Goal: Find specific page/section: Find specific page/section

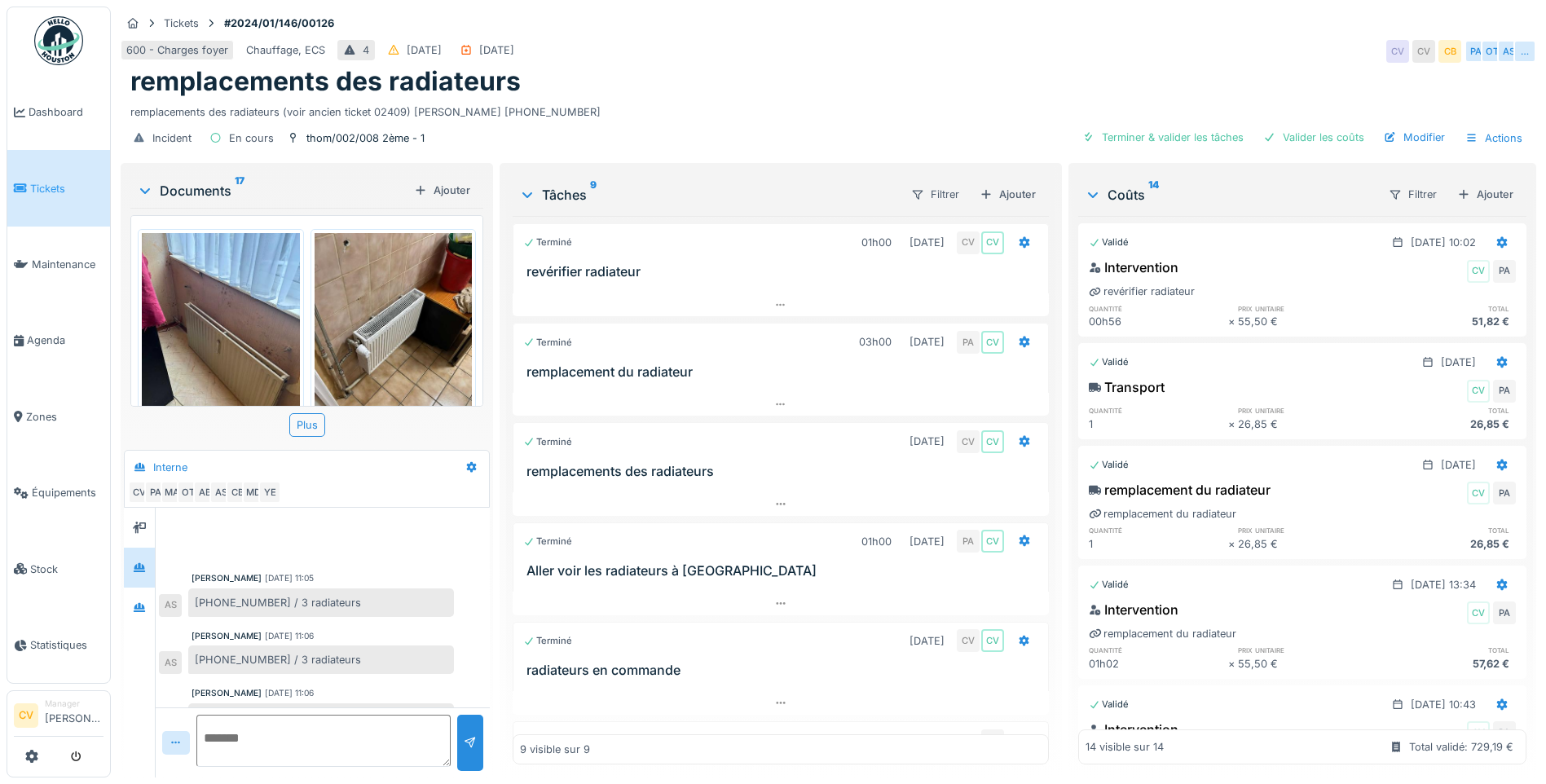
scroll to position [528, 0]
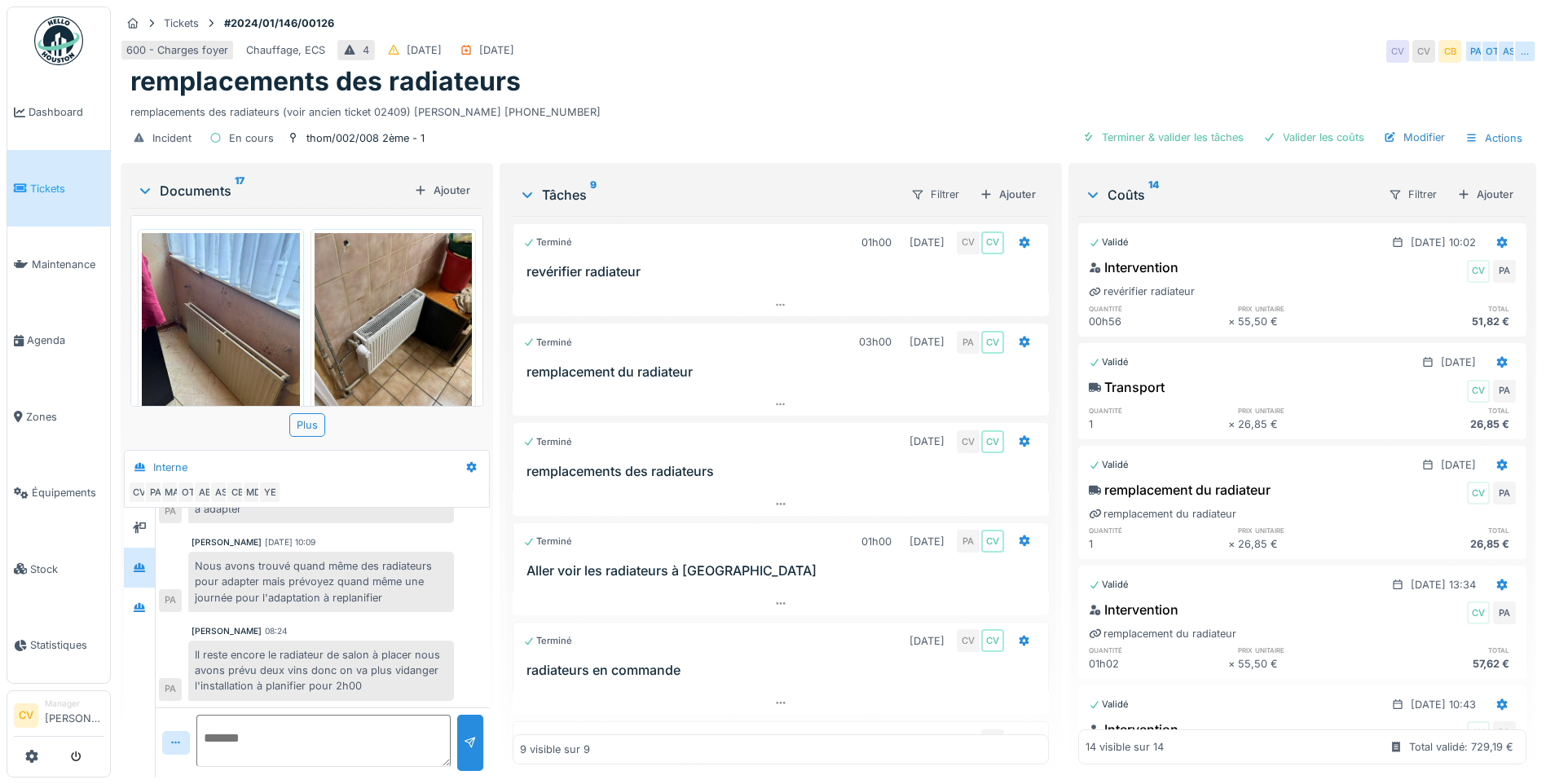
click at [198, 181] on div "Documents 17" at bounding box center [272, 191] width 270 height 20
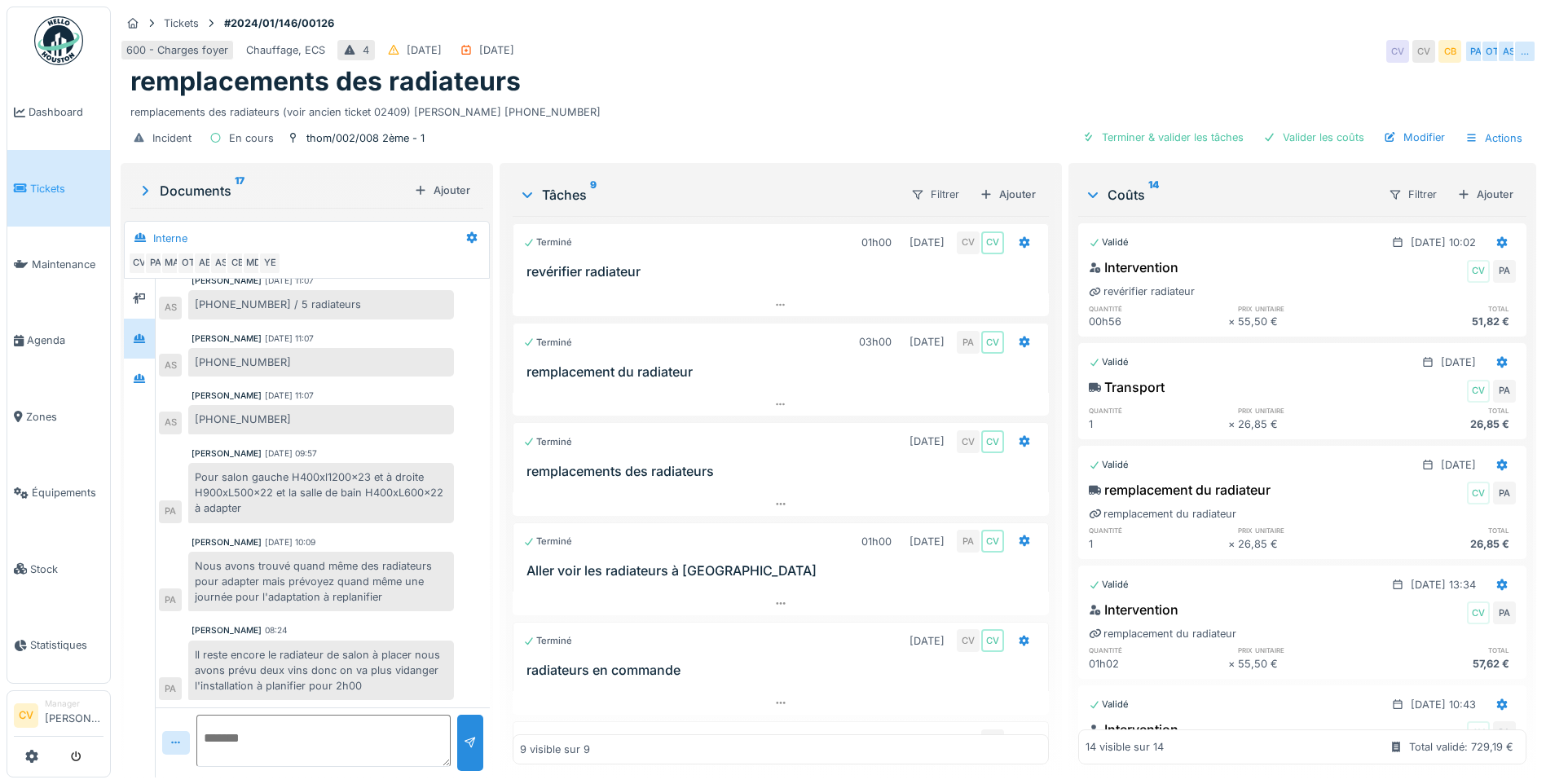
click at [156, 380] on div "Anouar Serifi 30/01/2025 11:05 600-600-22 / 3 radiateurs AS Anouar Serifi 30/01…" at bounding box center [323, 344] width 334 height 727
click at [156, 372] on div at bounding box center [140, 528] width 32 height 499
click at [142, 374] on icon at bounding box center [139, 379] width 12 height 9
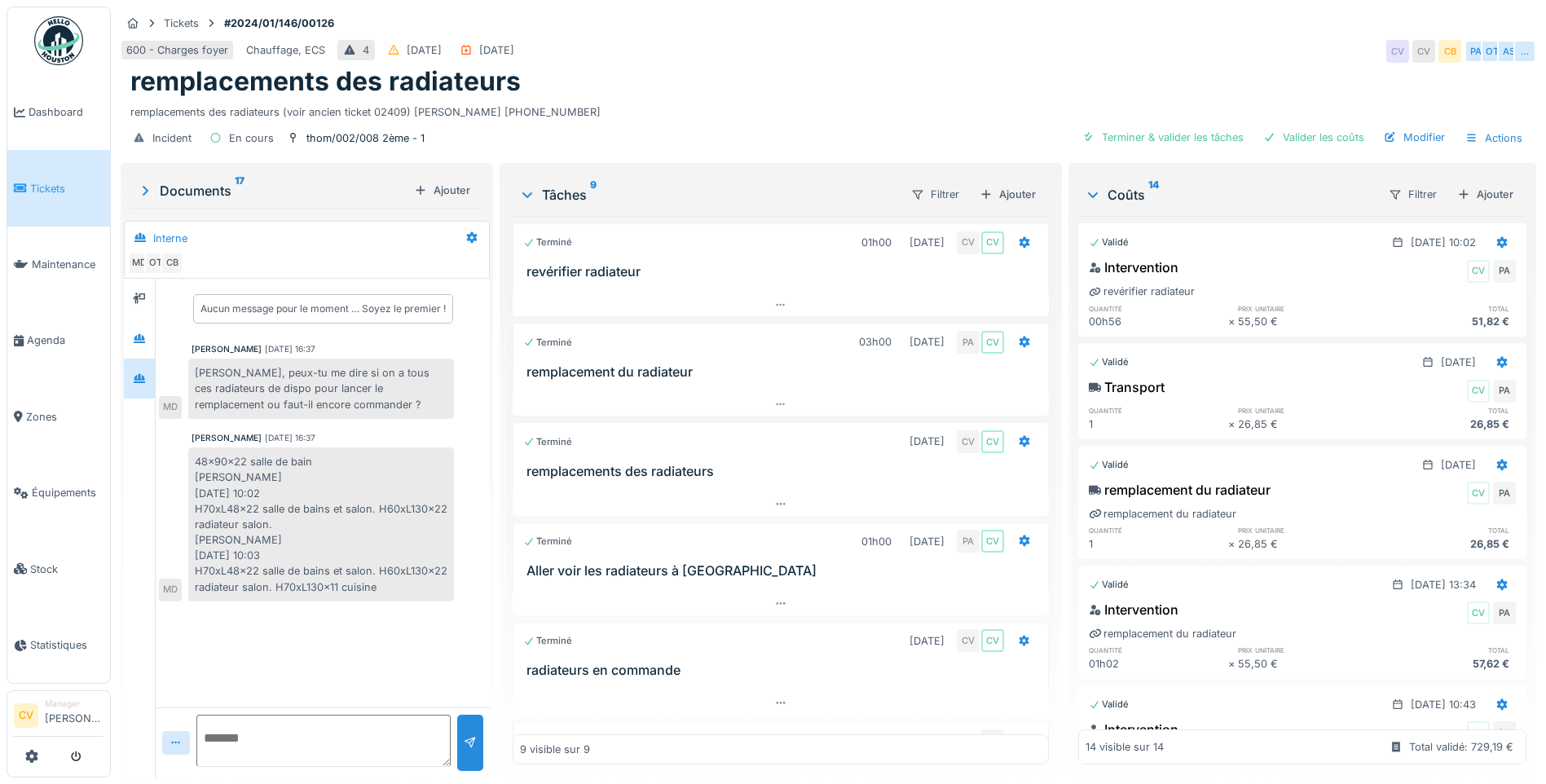
scroll to position [0, 0]
click at [144, 336] on icon at bounding box center [139, 339] width 13 height 11
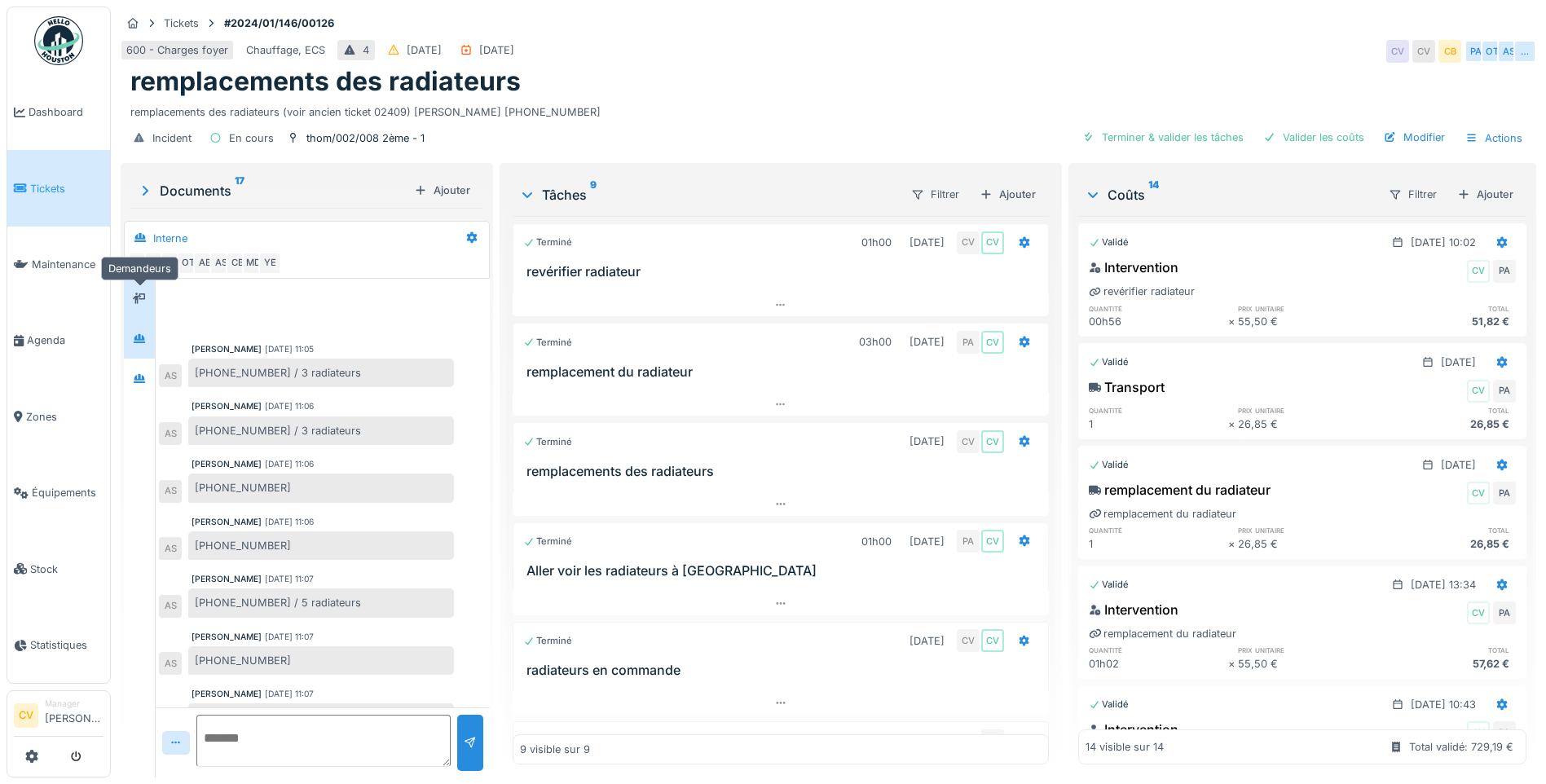
click at [133, 300] on icon at bounding box center [139, 299] width 13 height 11
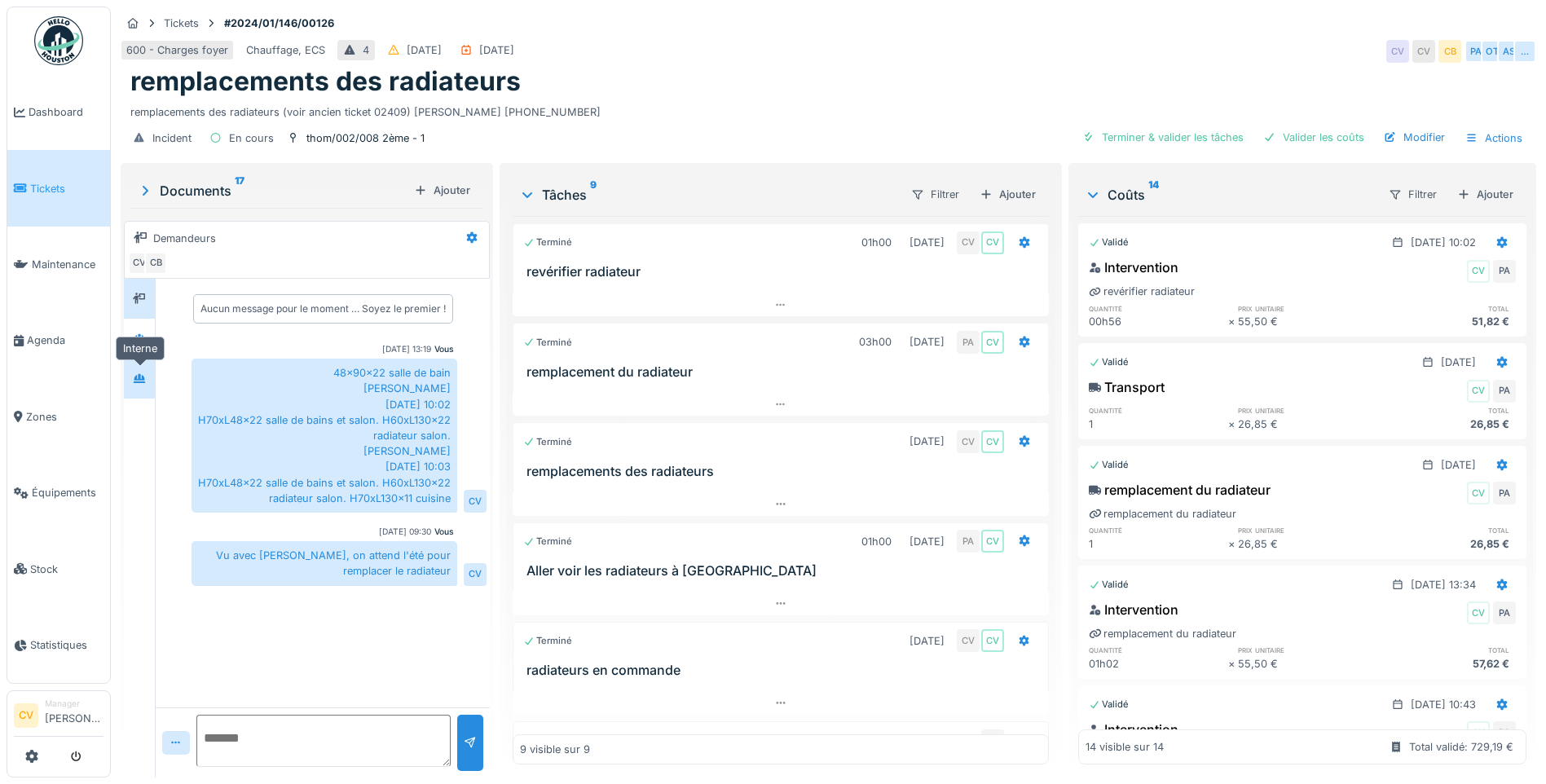
click at [141, 375] on icon at bounding box center [139, 379] width 12 height 9
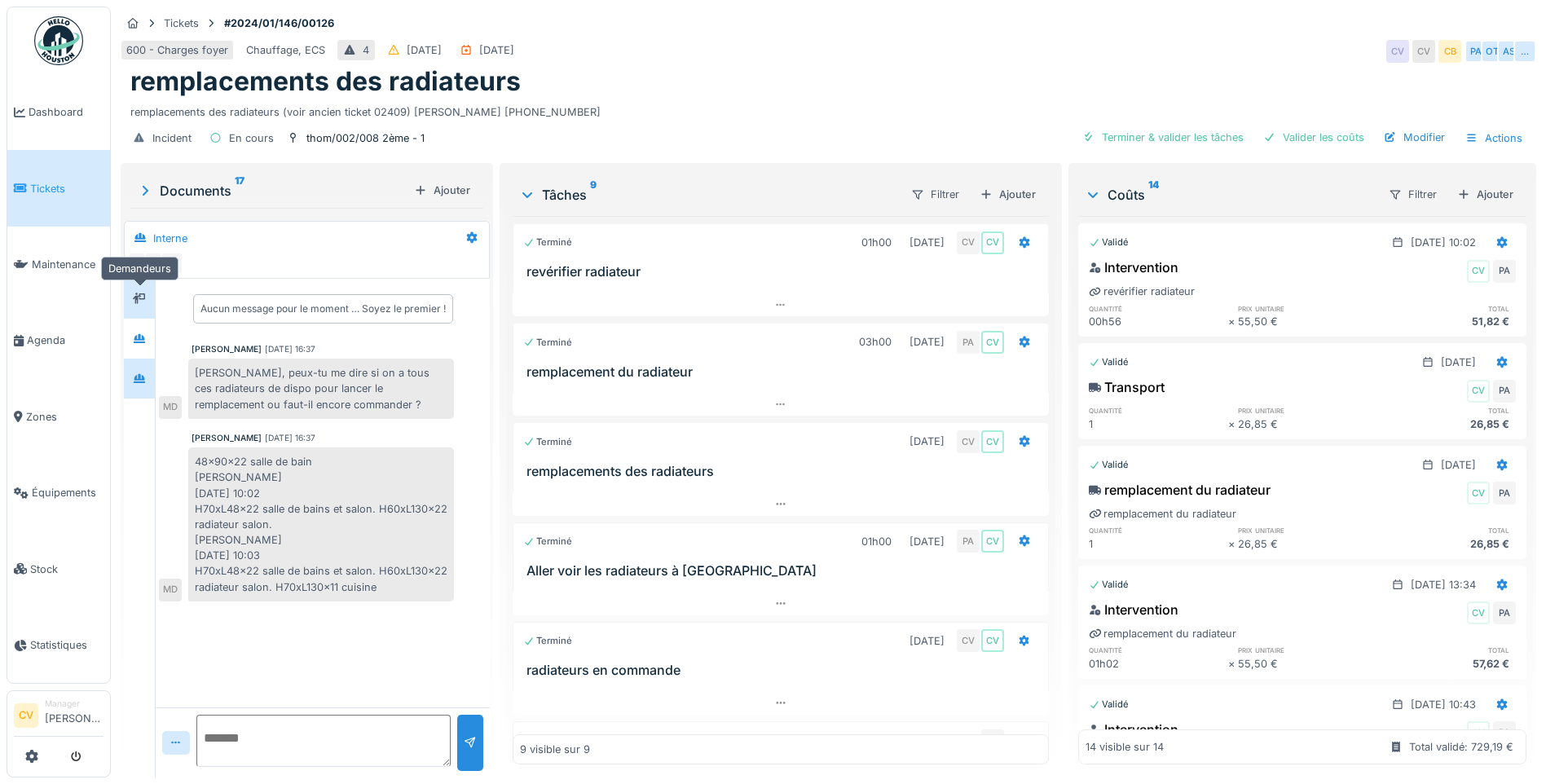
click at [134, 308] on div at bounding box center [140, 299] width 25 height 20
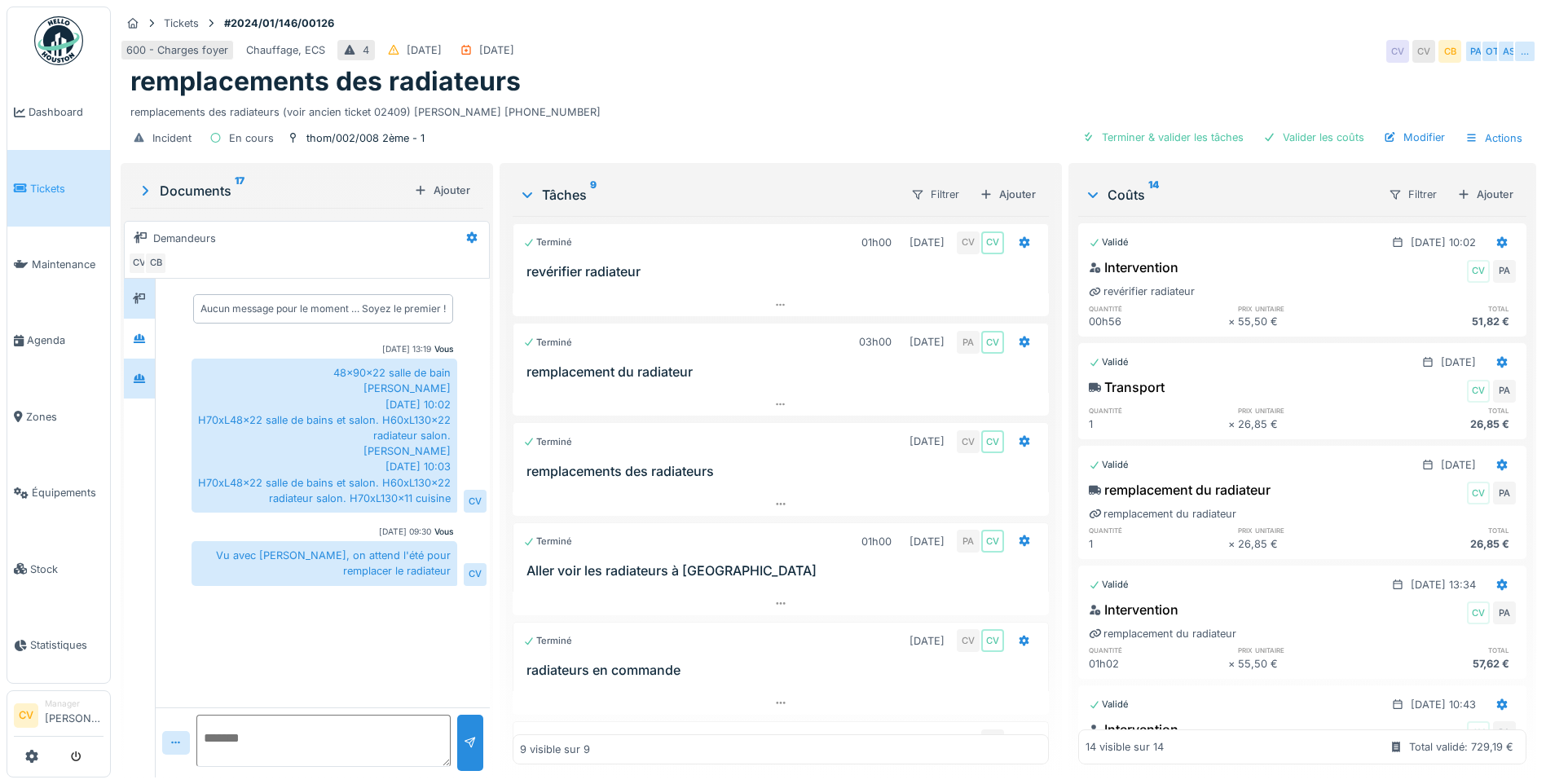
click at [131, 382] on div at bounding box center [140, 378] width 25 height 20
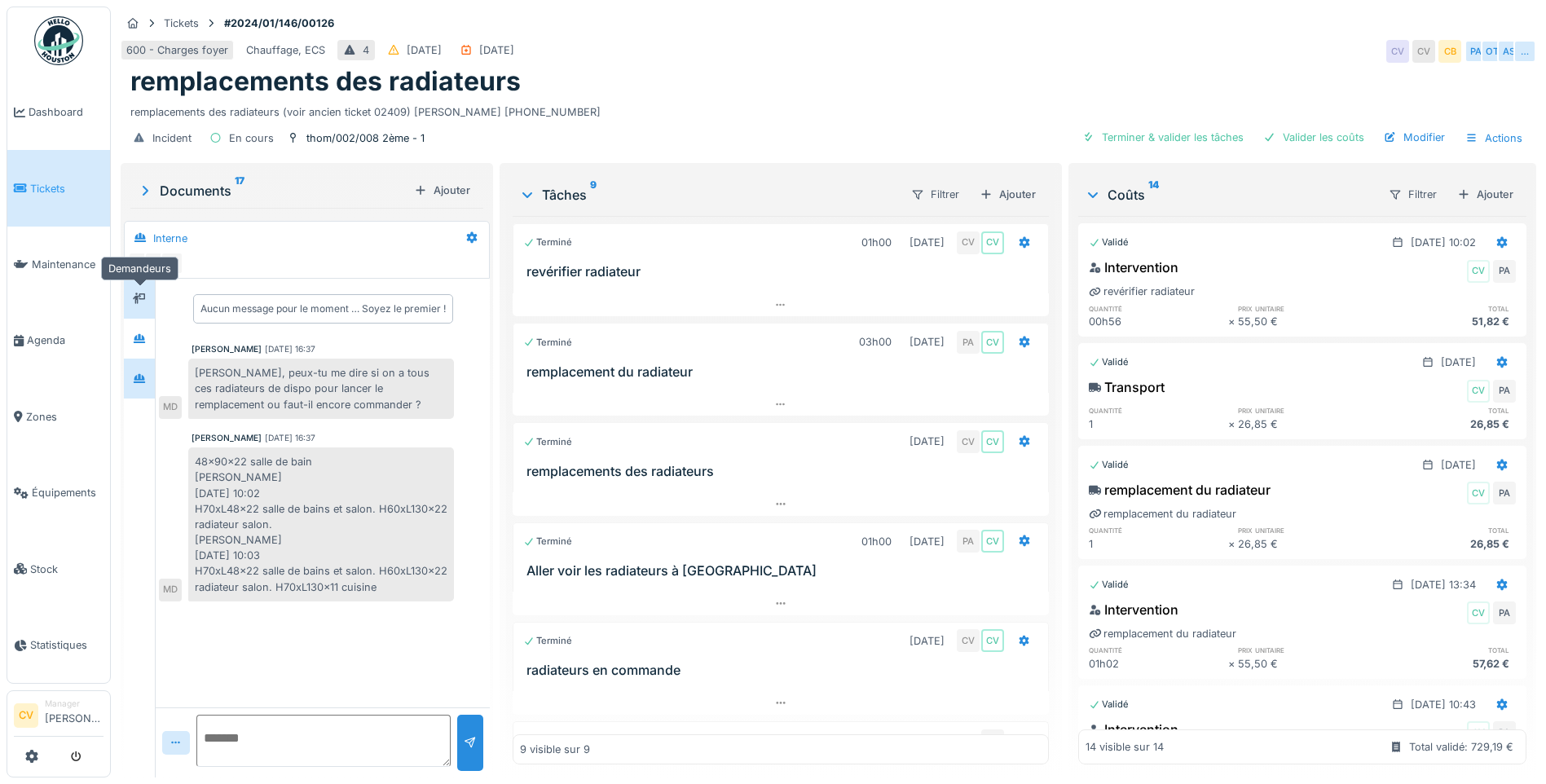
click at [134, 286] on div at bounding box center [140, 299] width 25 height 27
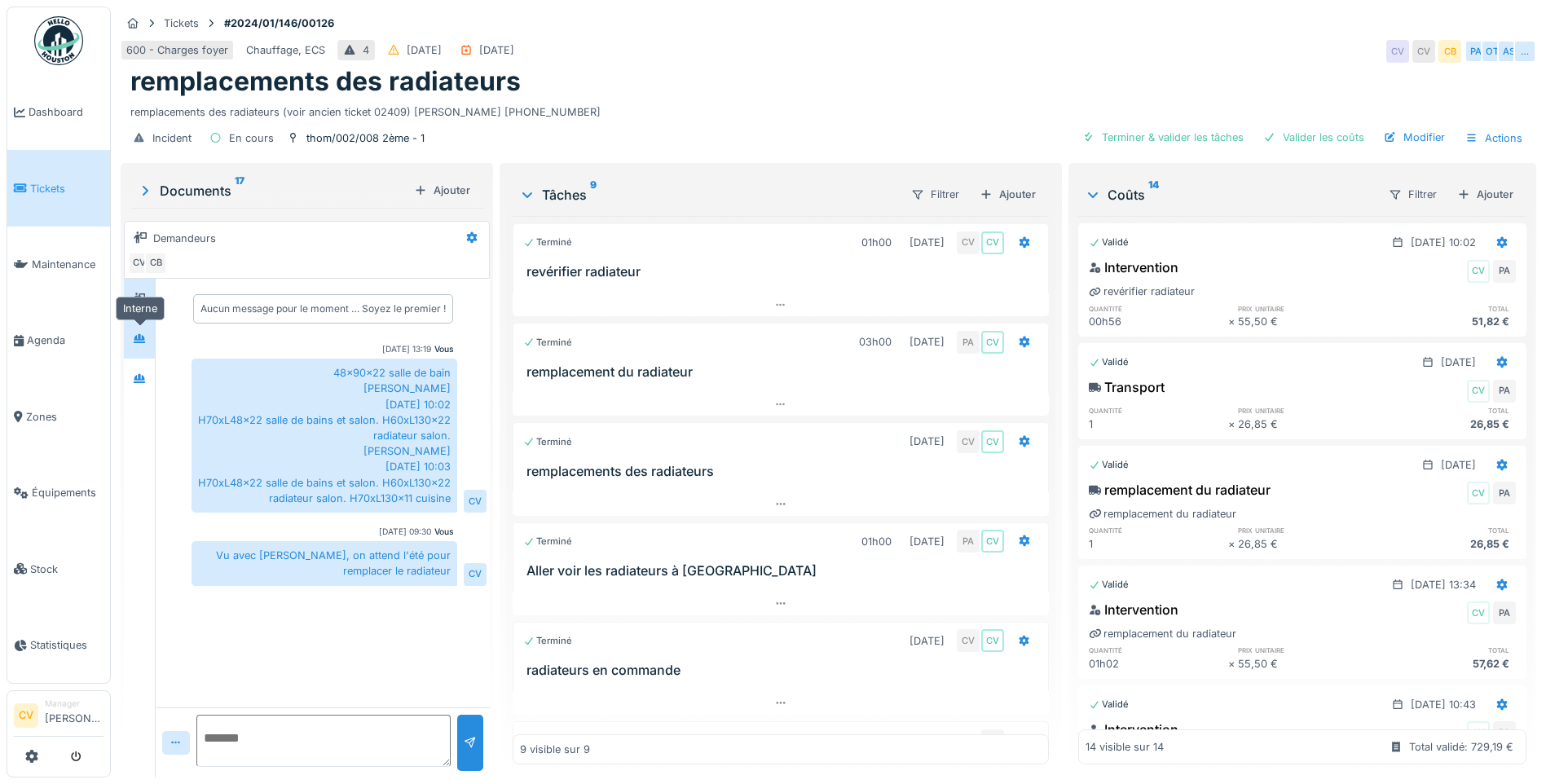
click at [128, 337] on div at bounding box center [140, 338] width 25 height 20
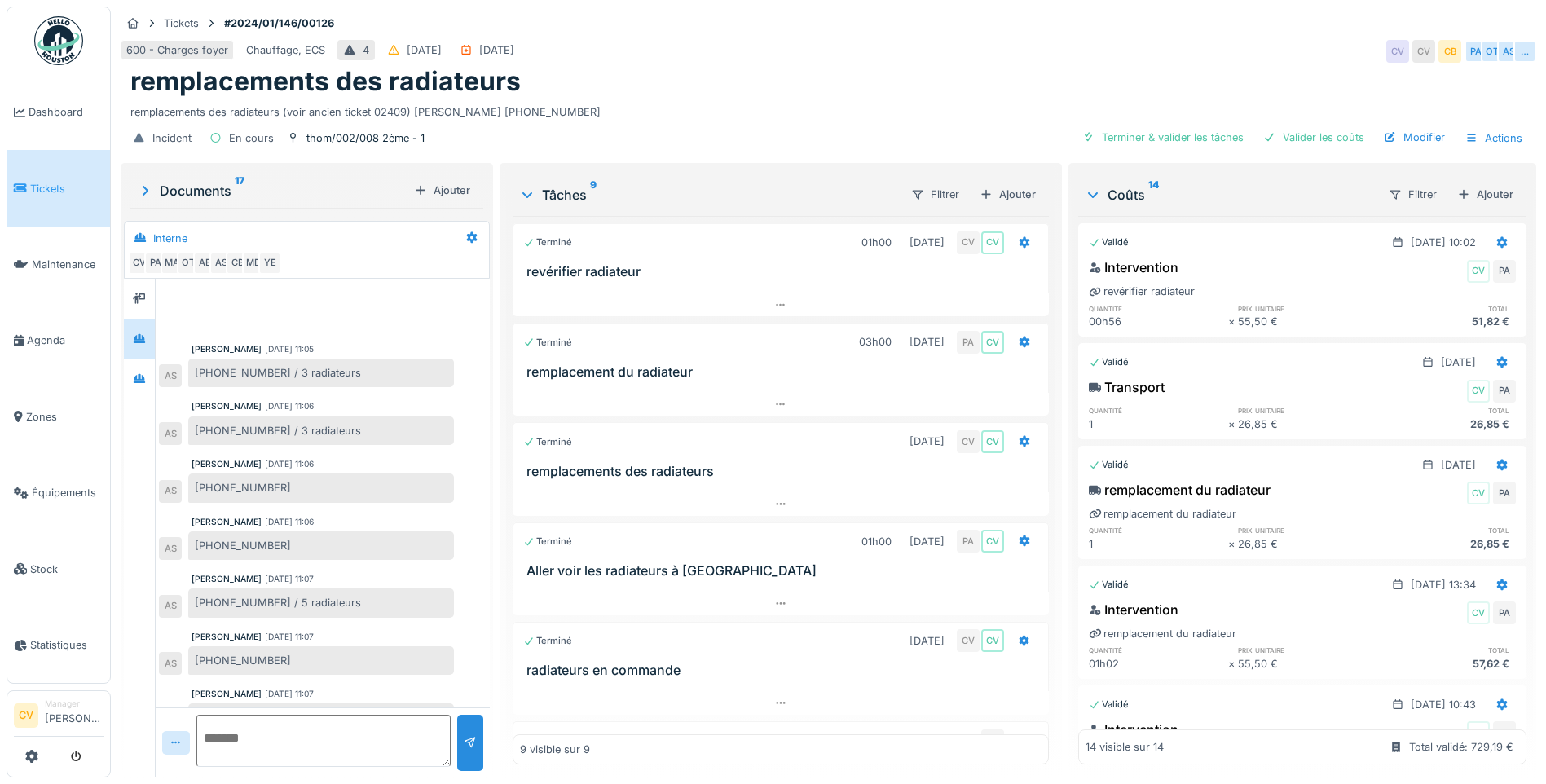
click at [32, 36] on link at bounding box center [59, 41] width 60 height 60
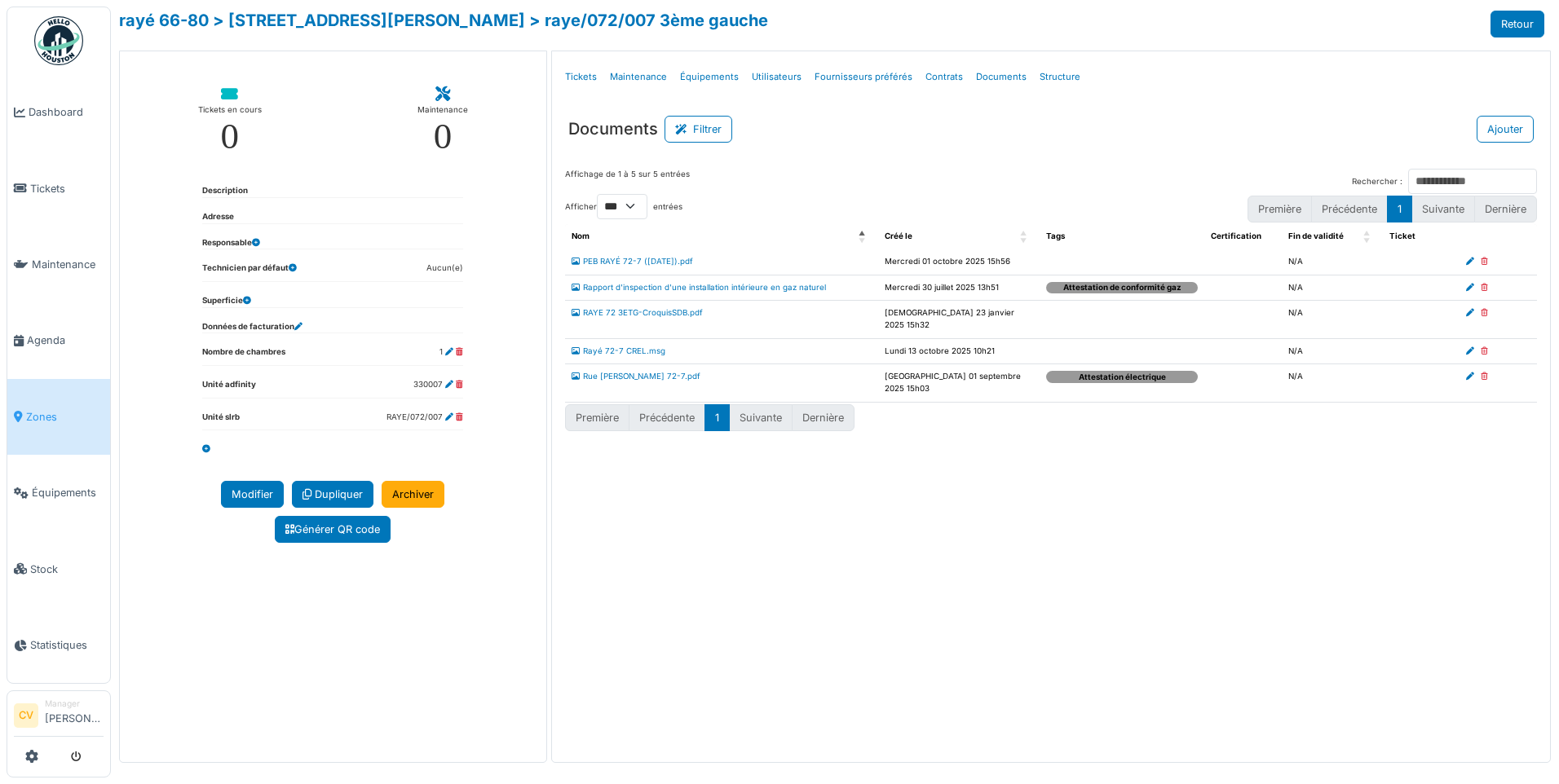
select select "***"
click at [67, 21] on img at bounding box center [59, 40] width 49 height 49
